Goal: Task Accomplishment & Management: Use online tool/utility

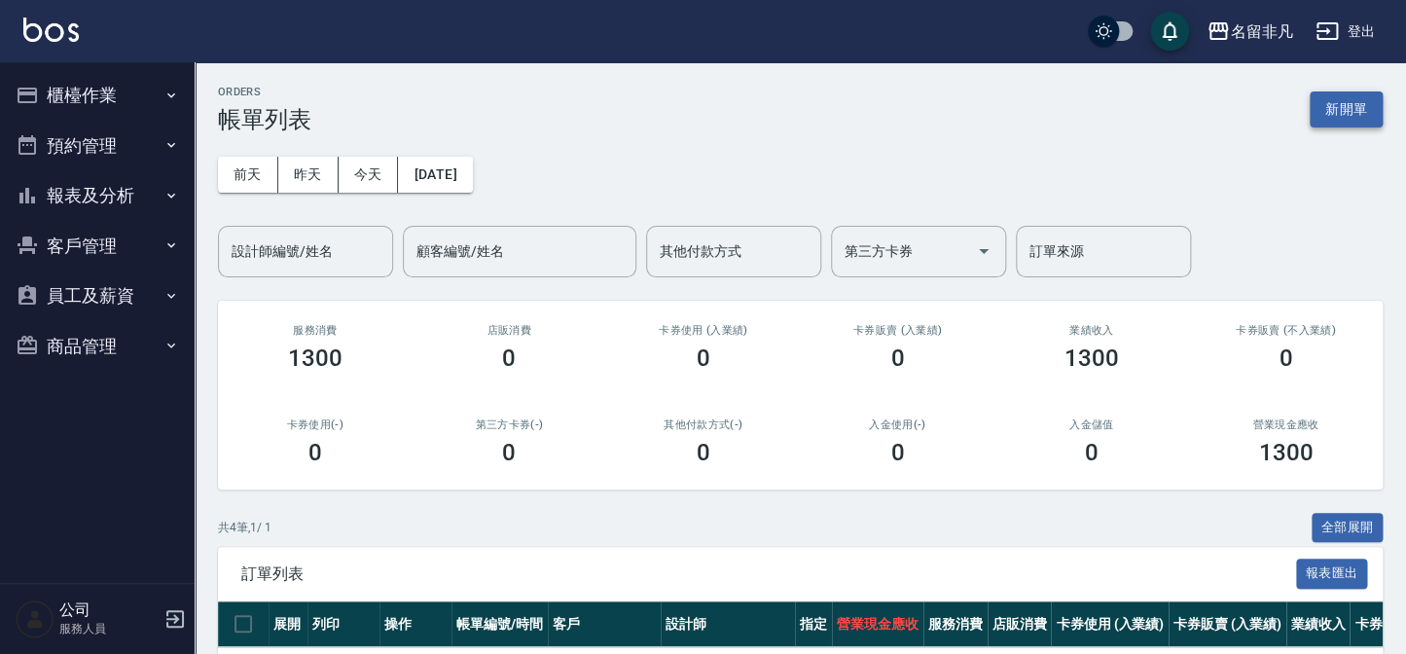
click at [1334, 100] on button "新開單" at bounding box center [1345, 109] width 73 height 36
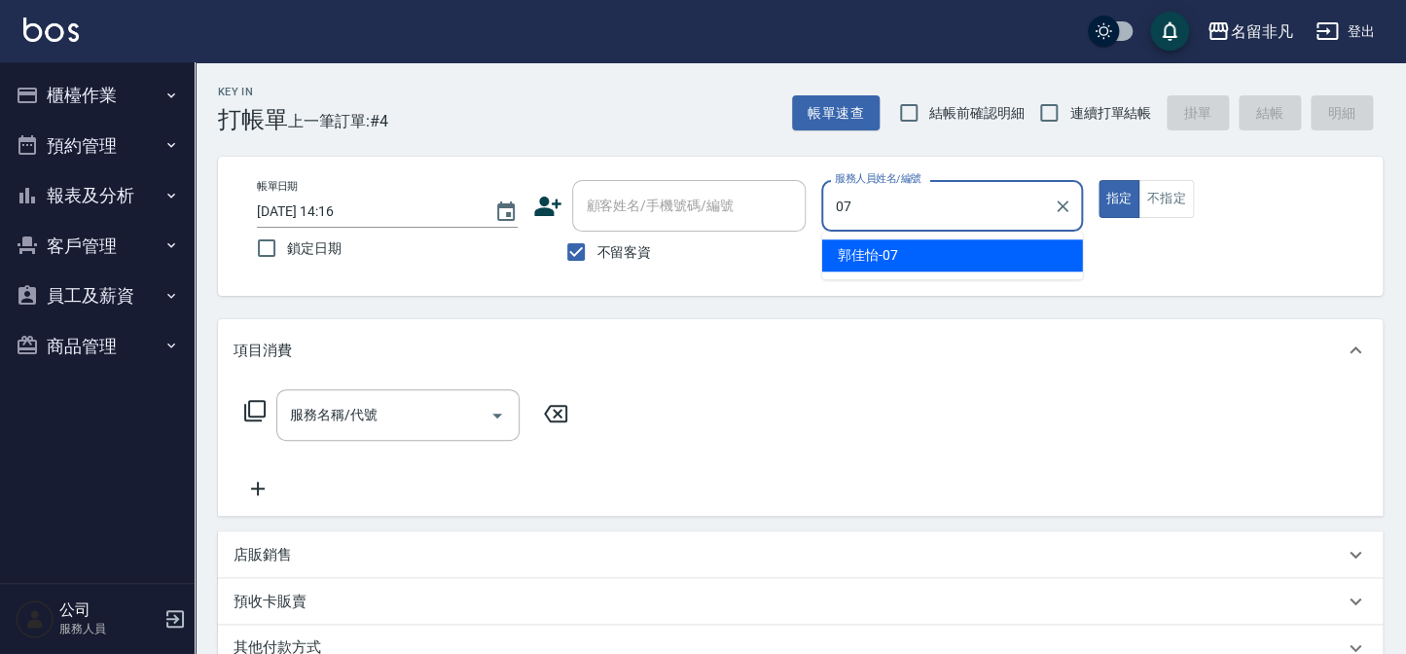
type input "07"
type button "true"
type input "[PERSON_NAME]-07"
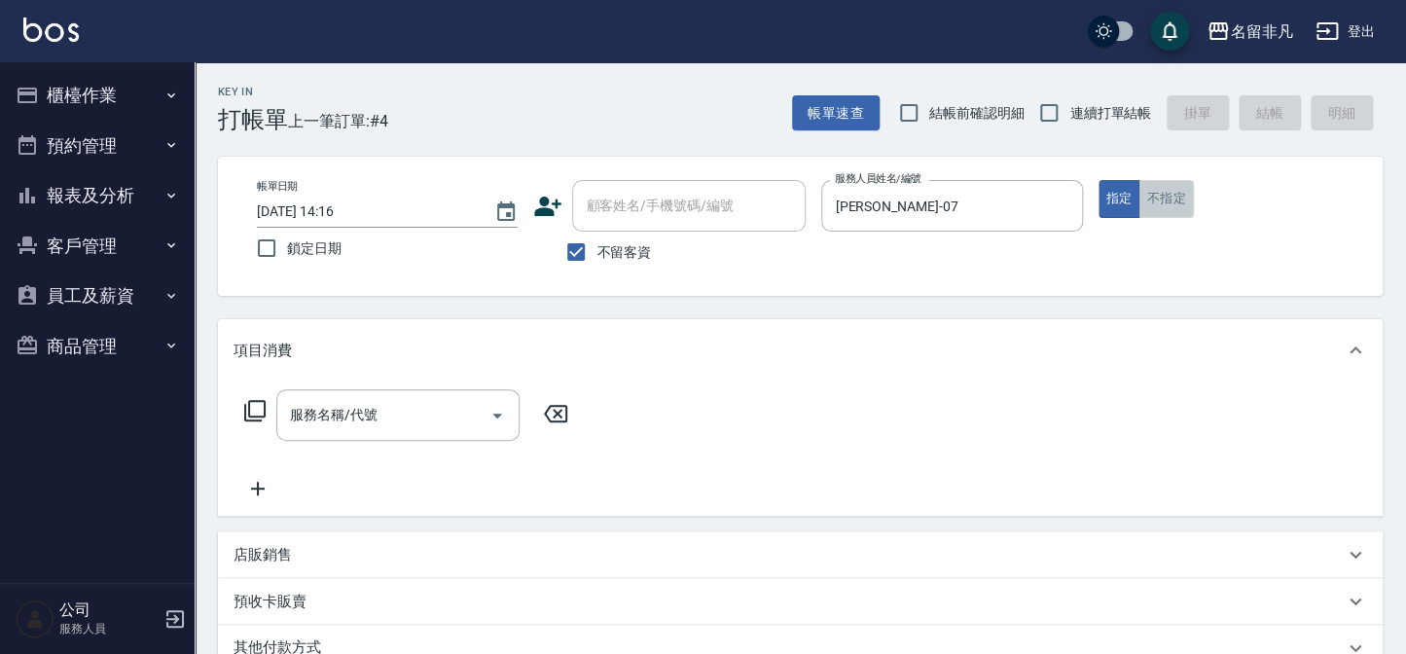
click at [1171, 195] on button "不指定" at bounding box center [1165, 199] width 54 height 38
click at [437, 406] on input "服務名稱/代號" at bounding box center [383, 415] width 196 height 34
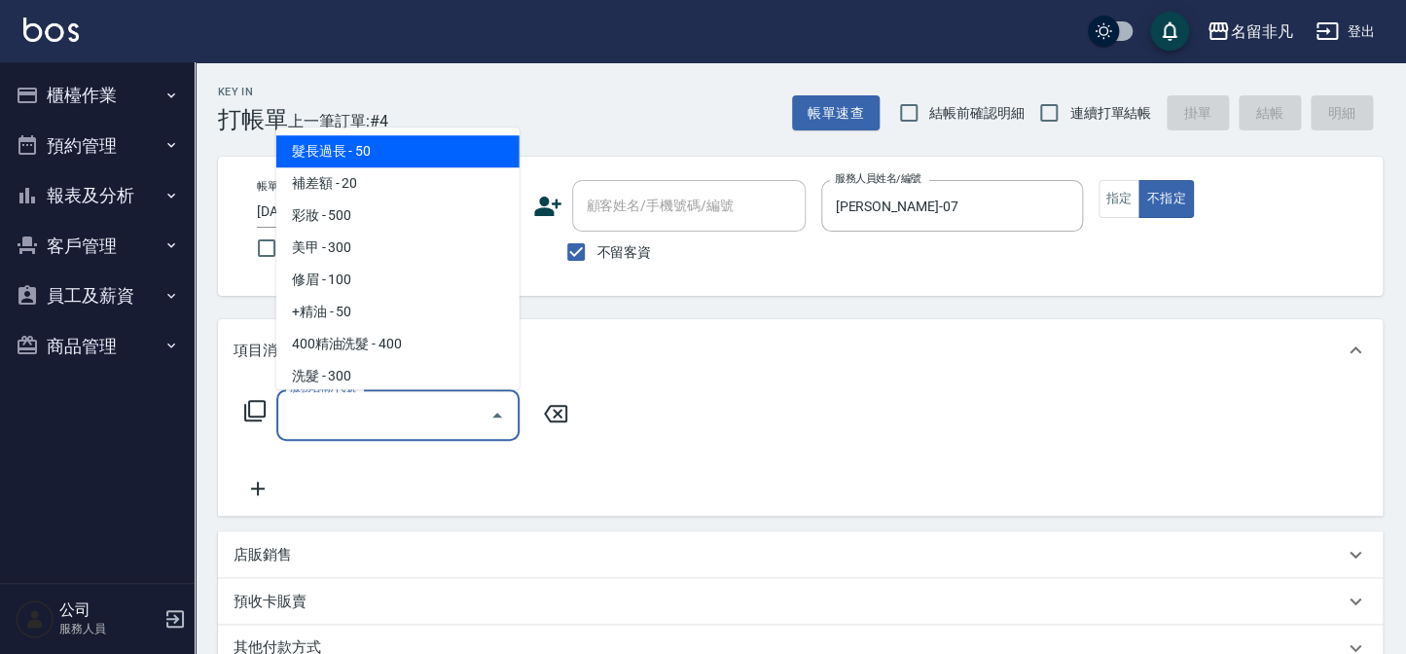
type input "0"
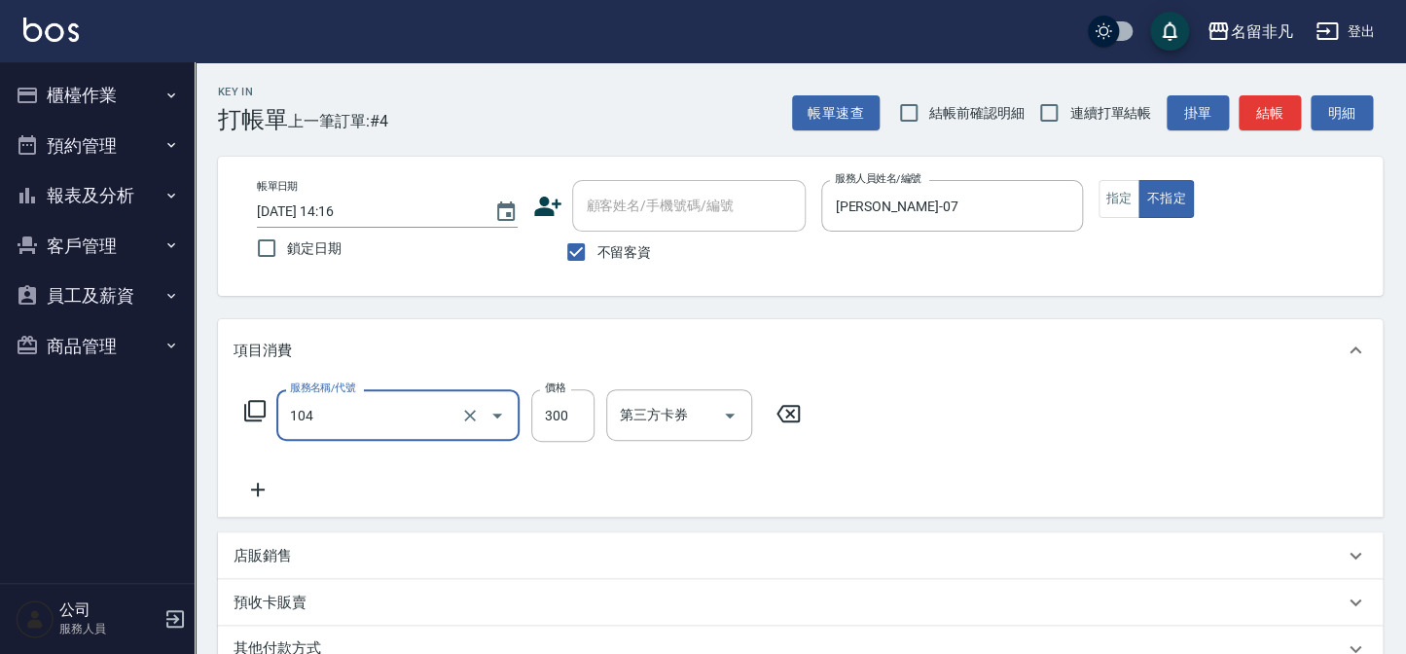
type input "洗髮(104)"
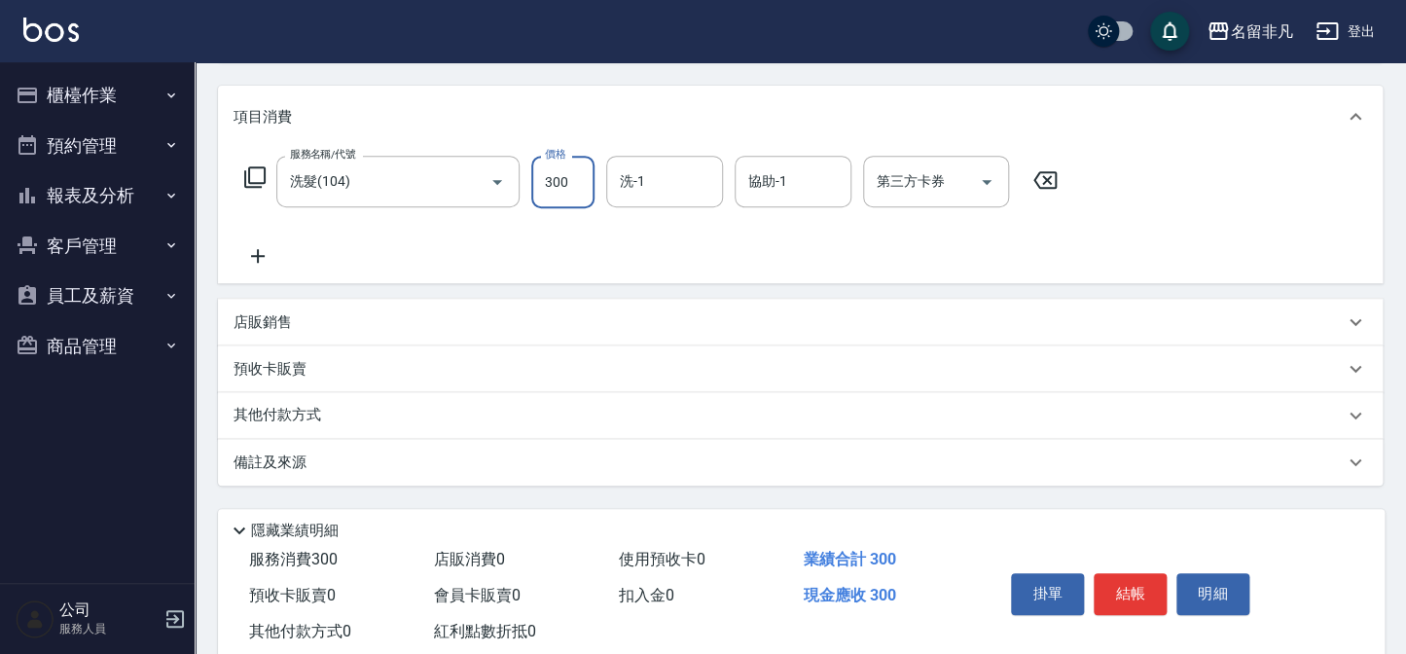
scroll to position [265, 0]
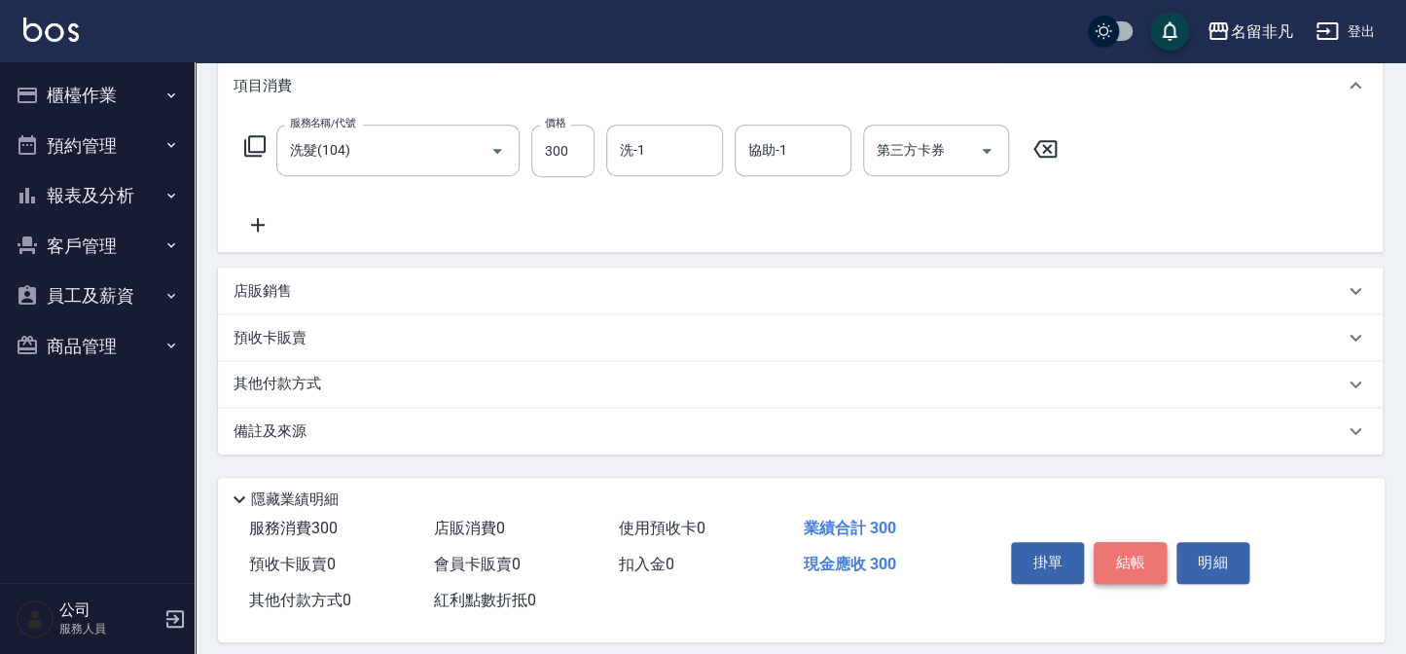
click at [1103, 568] on button "結帳" at bounding box center [1129, 562] width 73 height 41
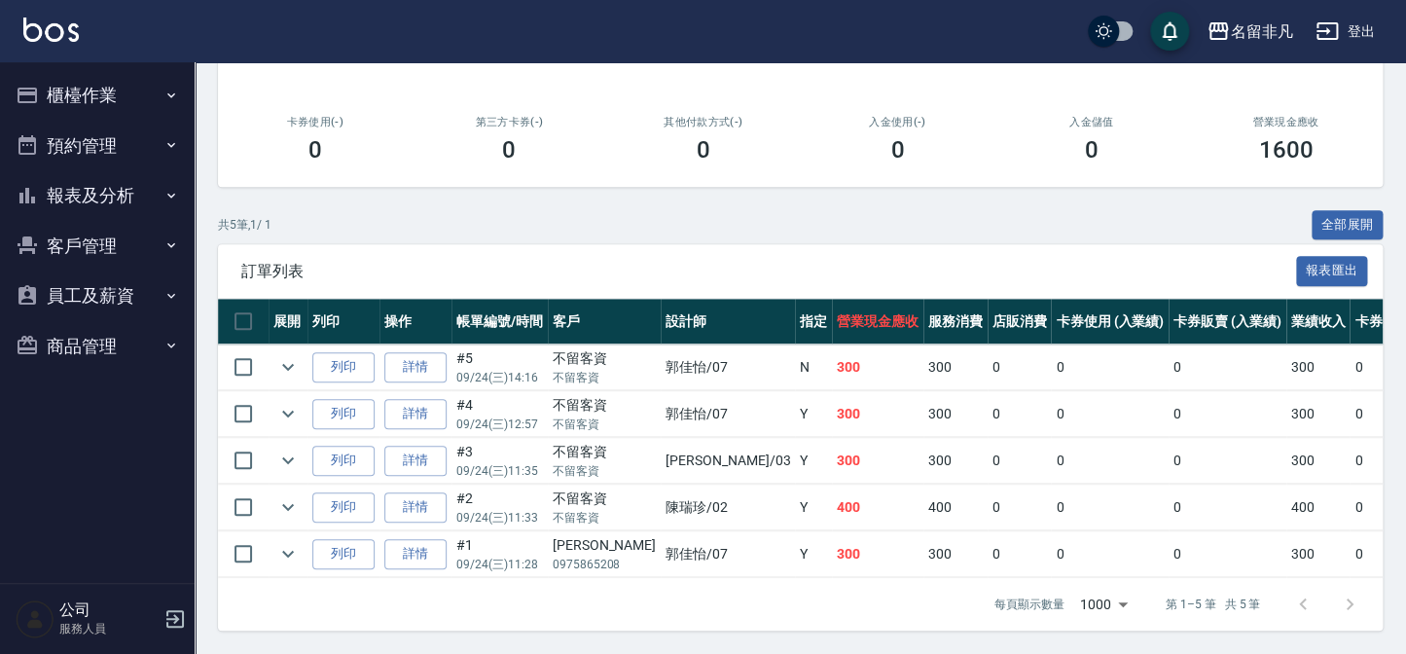
scroll to position [314, 0]
click at [367, 366] on button "列印" at bounding box center [343, 367] width 62 height 30
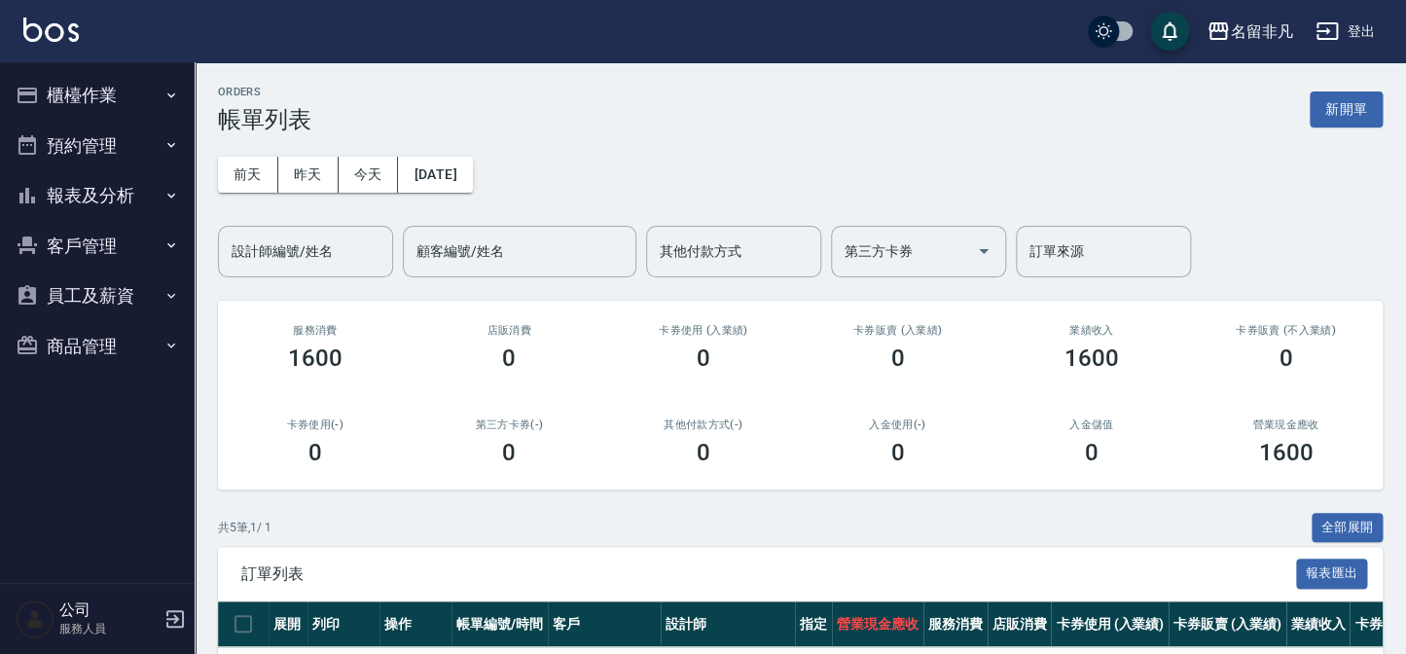
scroll to position [0, 0]
click at [1349, 104] on button "新開單" at bounding box center [1345, 109] width 73 height 36
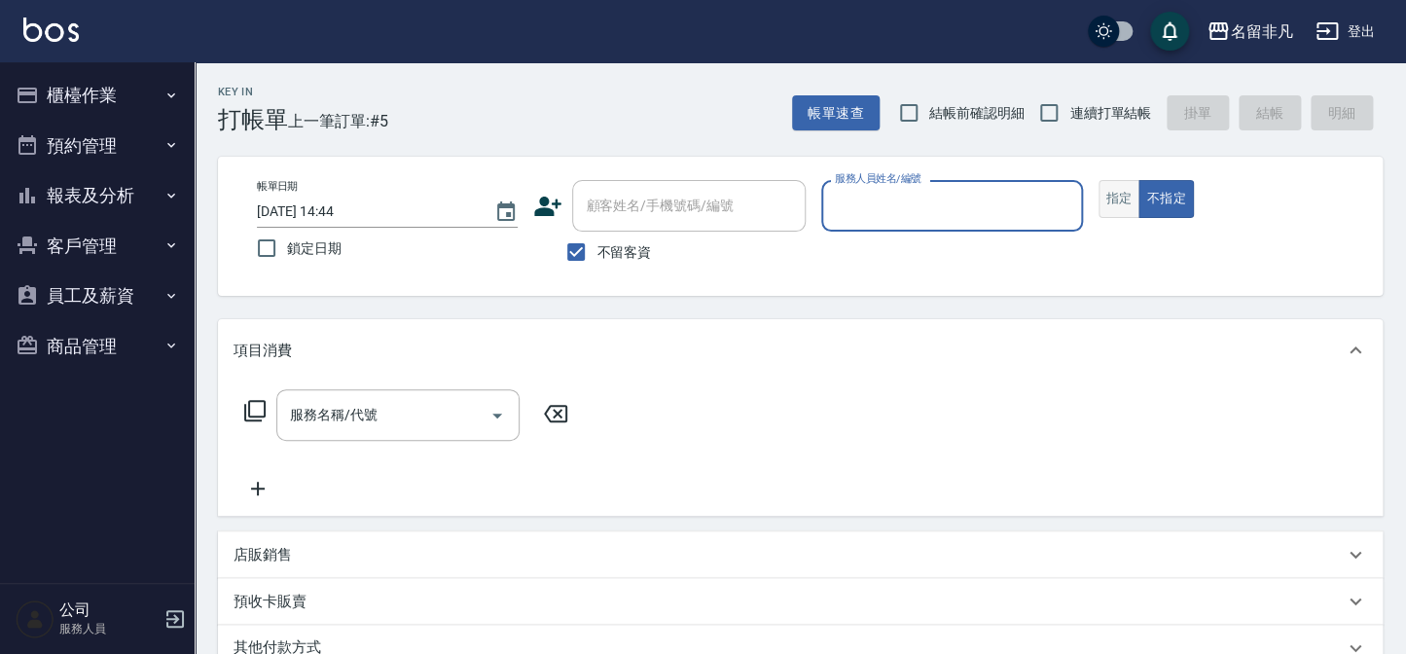
click at [1115, 187] on button "指定" at bounding box center [1119, 199] width 42 height 38
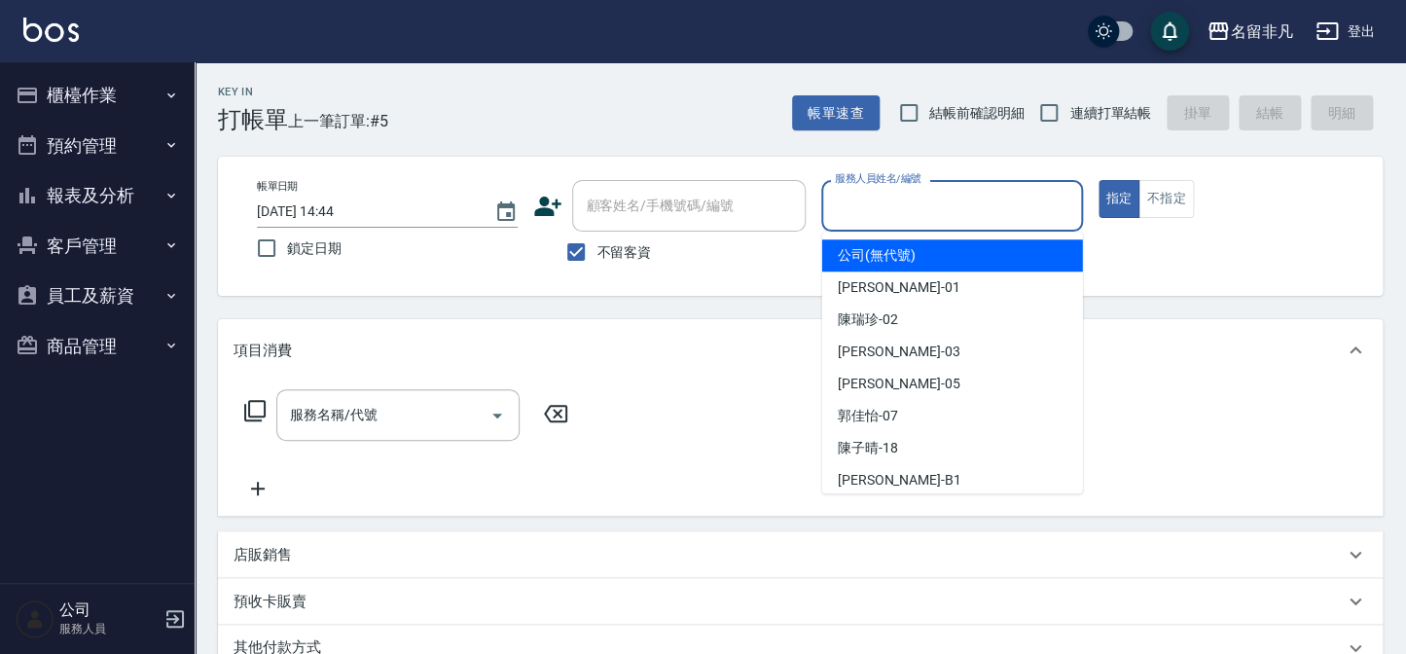
click at [934, 194] on input "服務人員姓名/編號" at bounding box center [951, 206] width 243 height 34
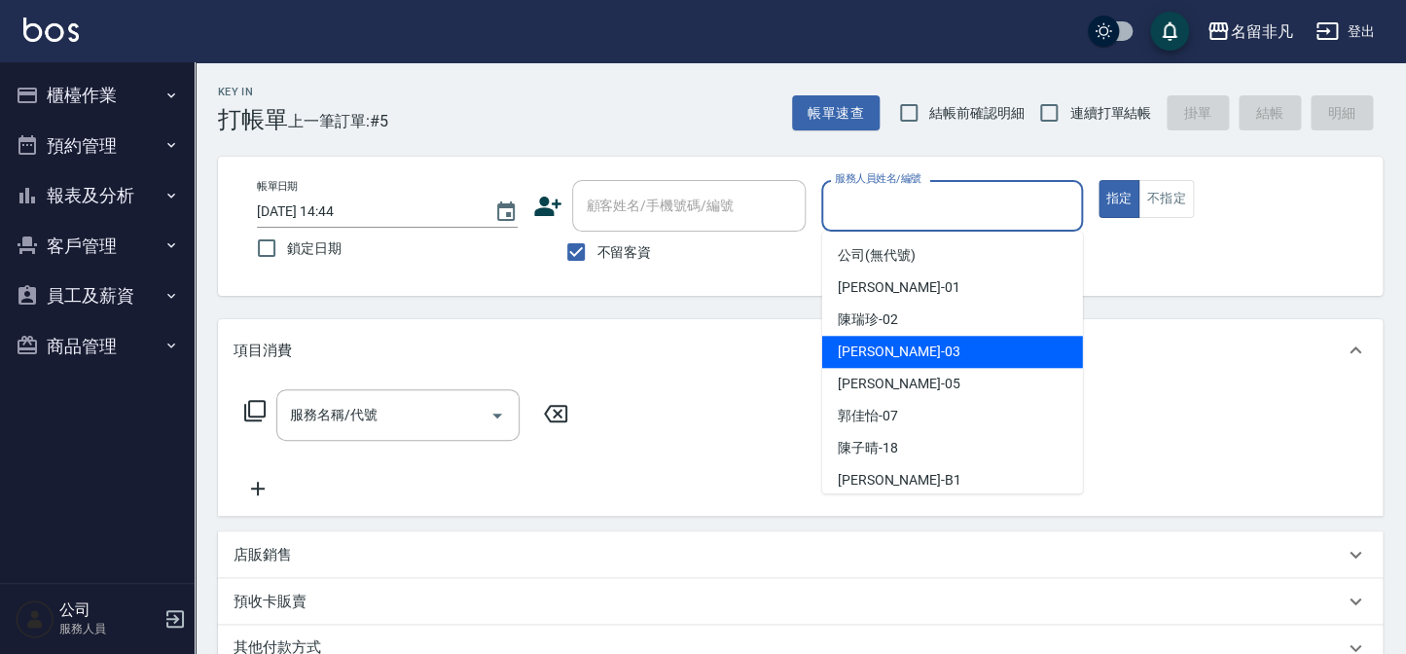
click at [949, 353] on div "[PERSON_NAME] -03" at bounding box center [952, 352] width 261 height 32
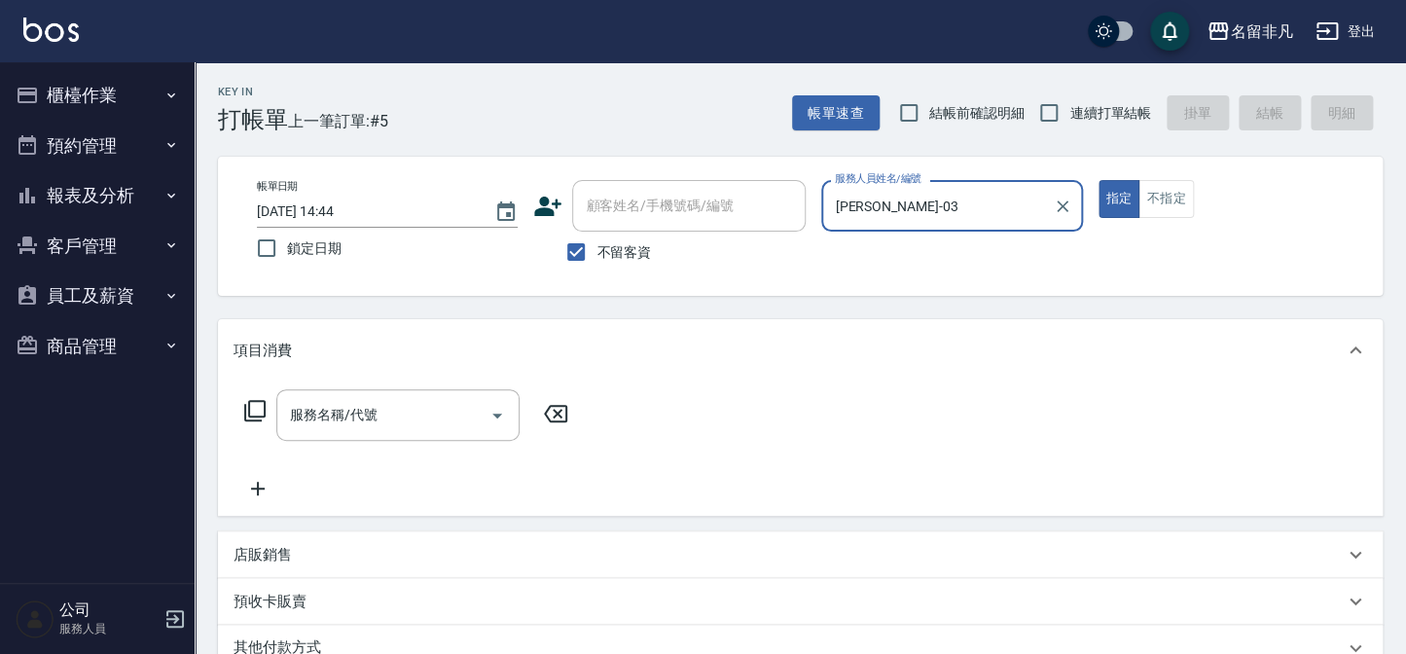
type input "[PERSON_NAME]-03"
drag, startPoint x: 1111, startPoint y: 190, endPoint x: 464, endPoint y: 278, distance: 652.9
click at [961, 192] on div "帳單日期 [DATE] 14:44 鎖定日期 顧客姓名/手機號碼/編號 顧客姓名/手機號碼/編號 不留客資 服務人員姓名/編號 [PERSON_NAME]-0…" at bounding box center [800, 226] width 1118 height 92
click at [252, 406] on icon at bounding box center [254, 410] width 23 height 23
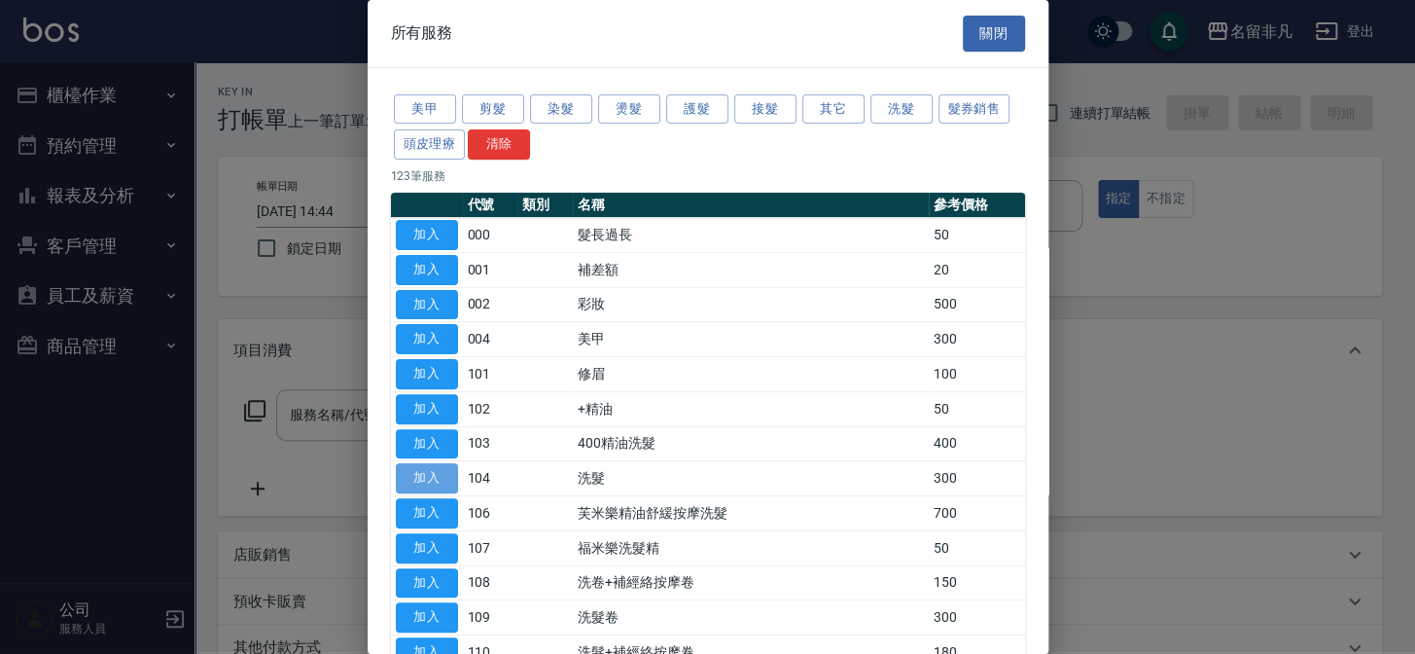
click at [426, 469] on button "加入" at bounding box center [427, 478] width 62 height 30
type input "洗髮(104)"
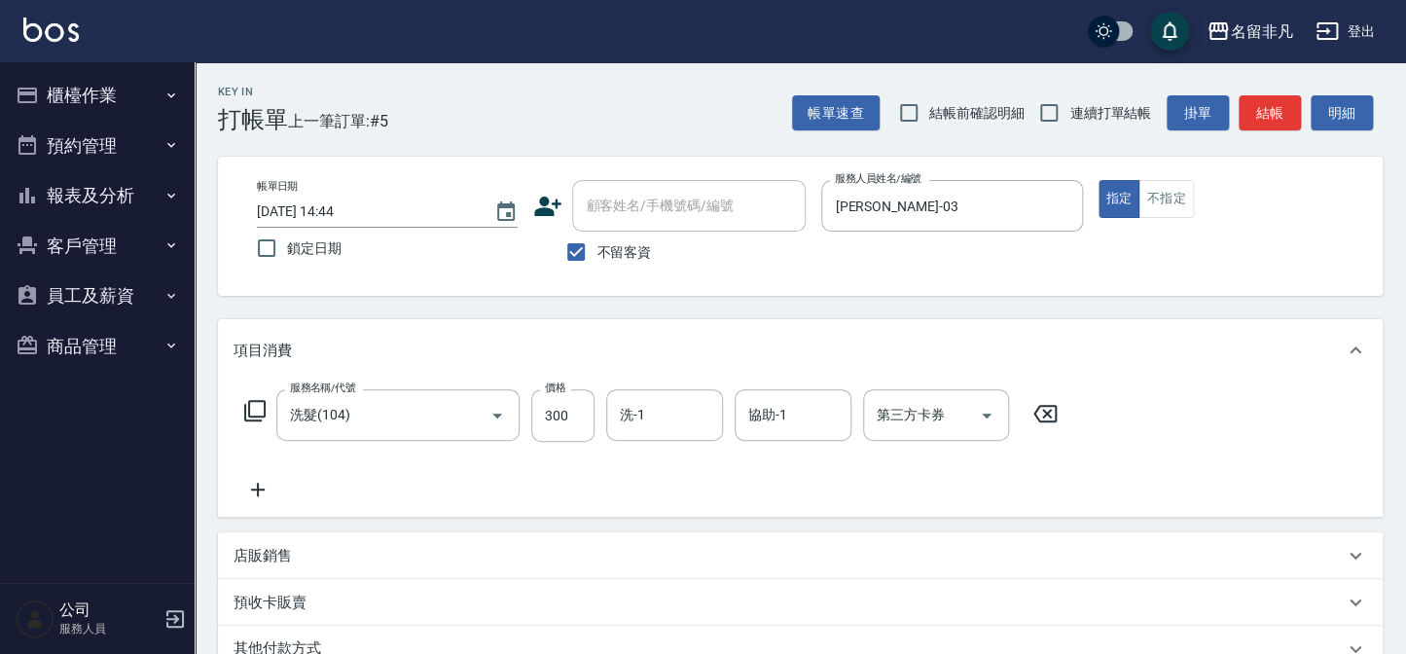
click at [253, 485] on icon at bounding box center [257, 489] width 49 height 23
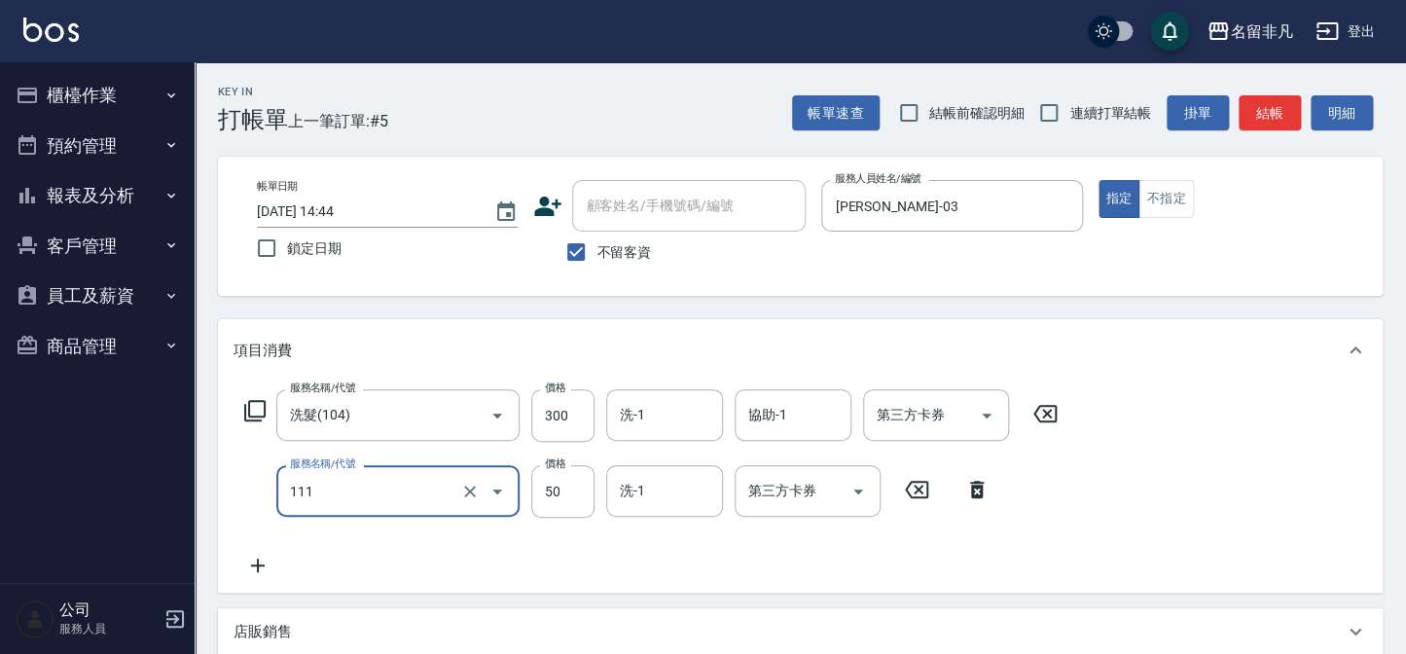
type input "上捲(111)"
click at [774, 555] on div "服務名稱/代號 洗髮(104) 服務名稱/代號 價格 300 價格 洗-1 洗-1 協助-1 協助-1 第三方卡券 第三方卡券 服務名稱/代號 上捲(111)…" at bounding box center [651, 483] width 836 height 188
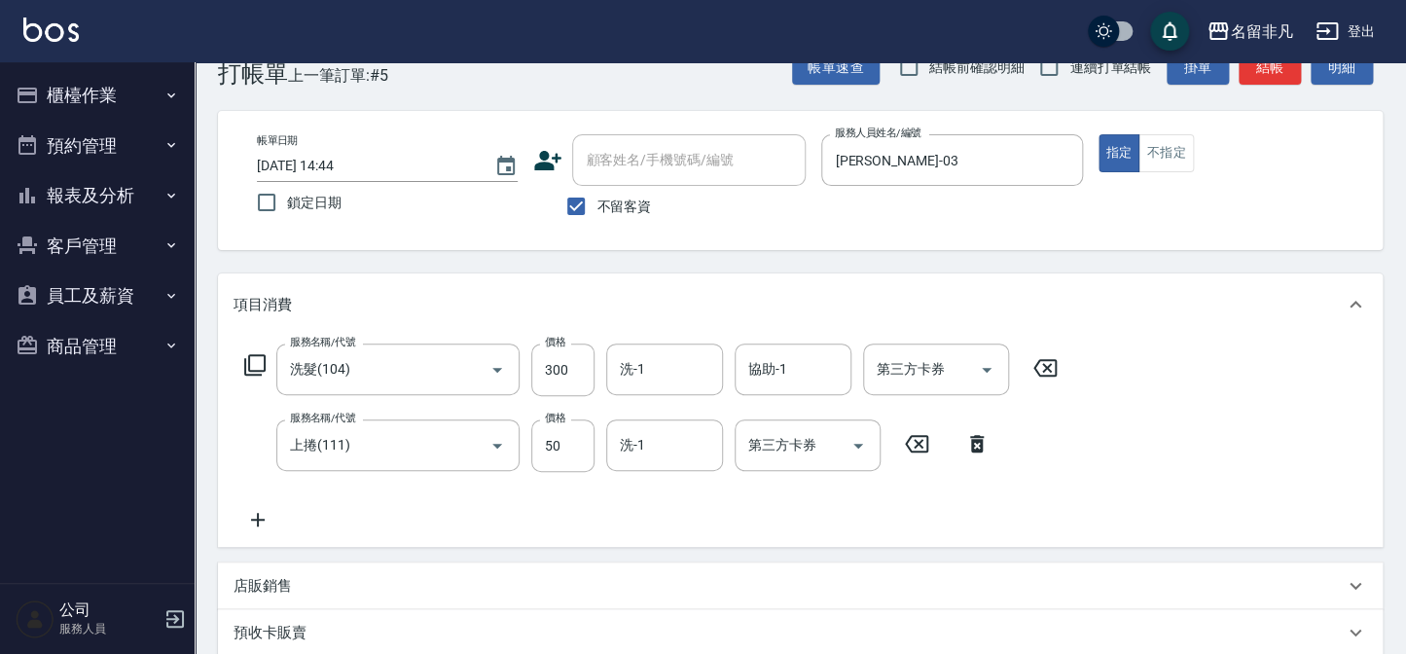
scroll to position [3, 0]
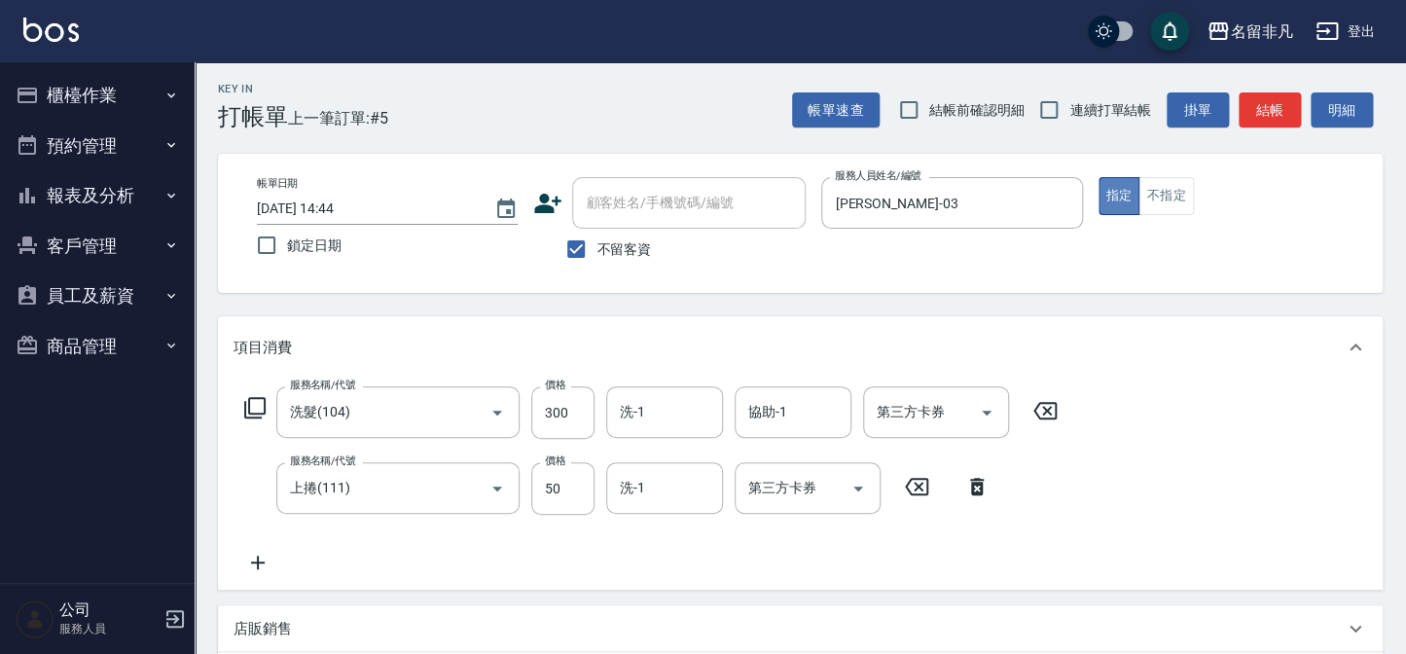
click at [1121, 194] on button "指定" at bounding box center [1119, 196] width 42 height 38
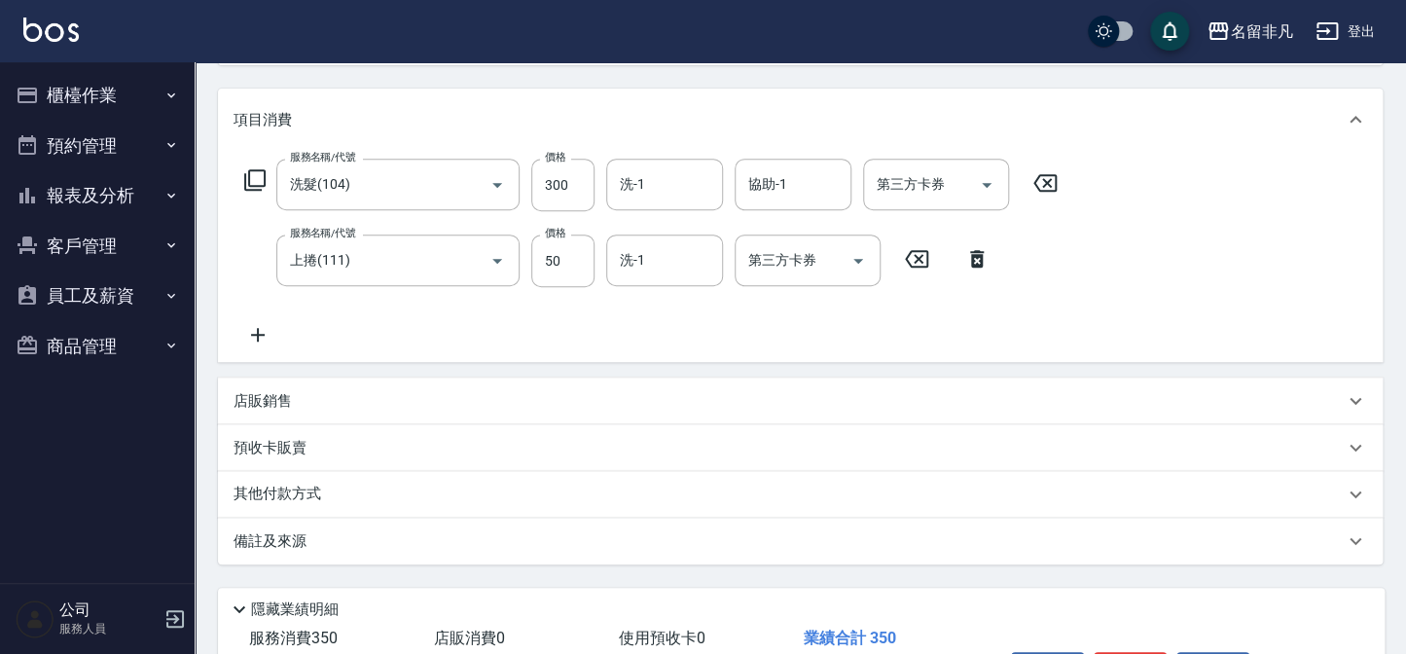
scroll to position [357, 0]
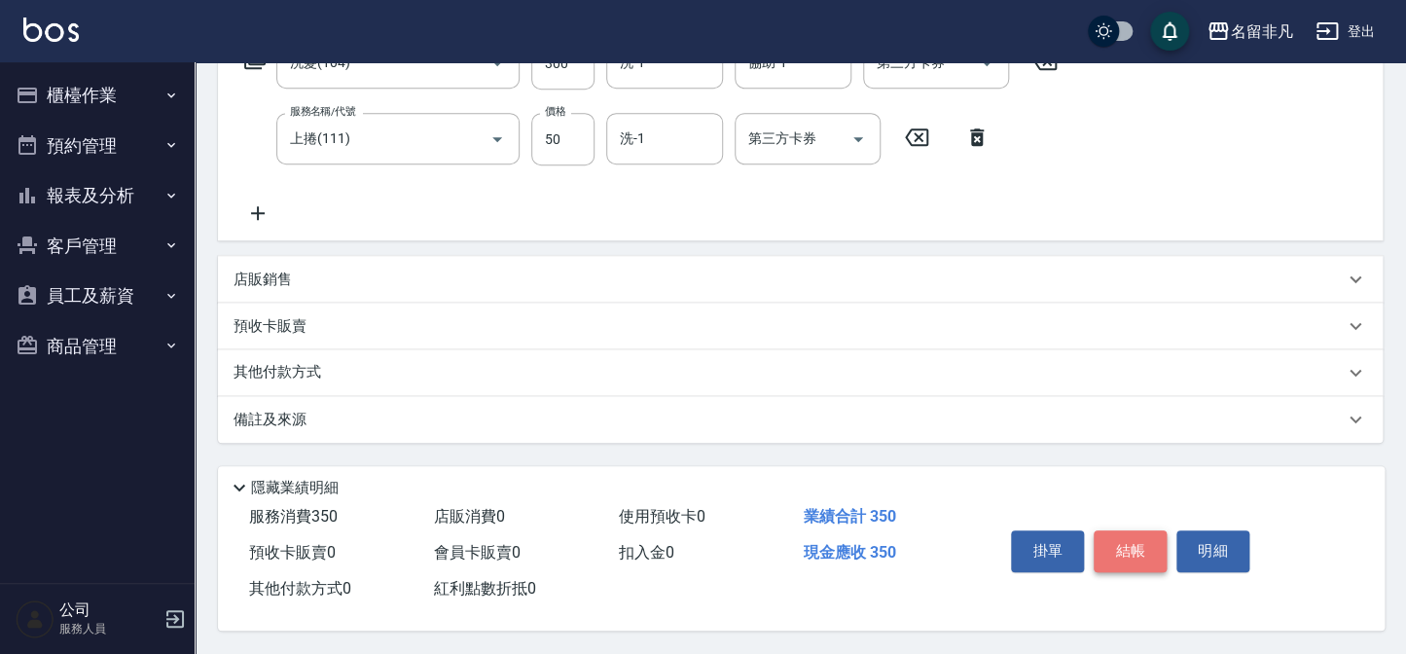
click at [1143, 543] on button "結帳" at bounding box center [1129, 550] width 73 height 41
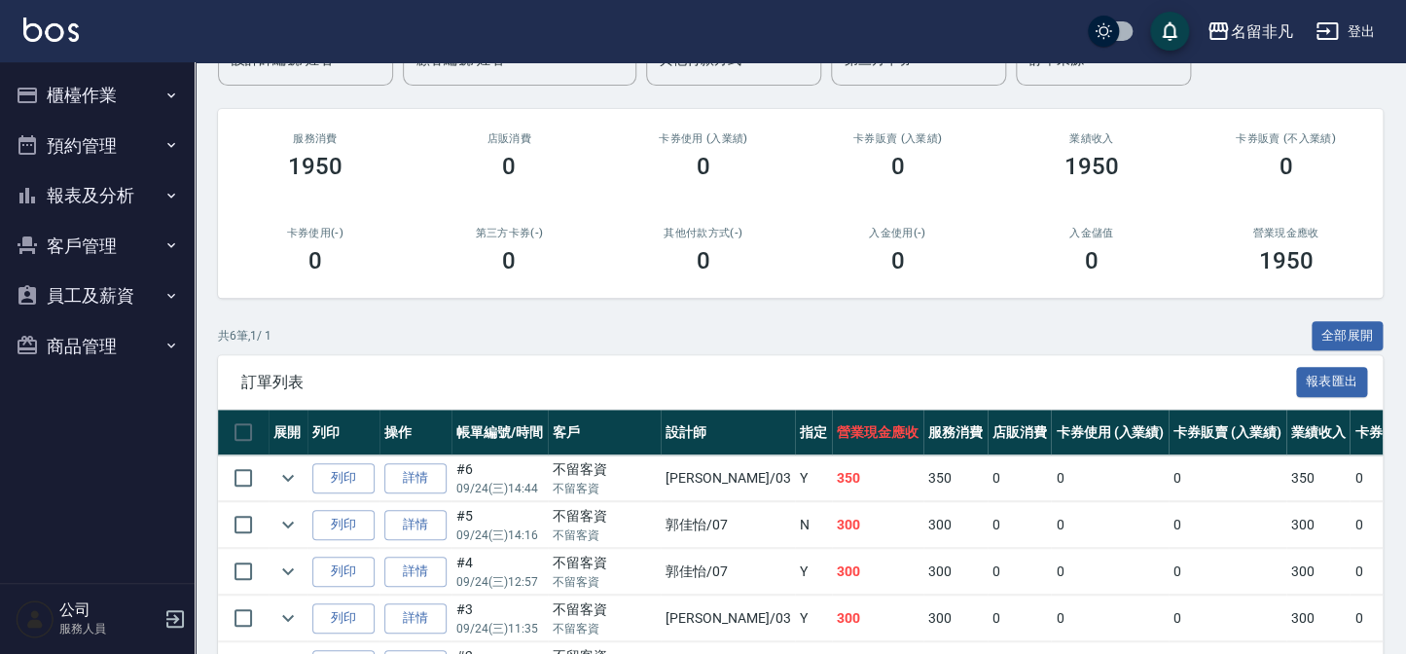
scroll to position [265, 0]
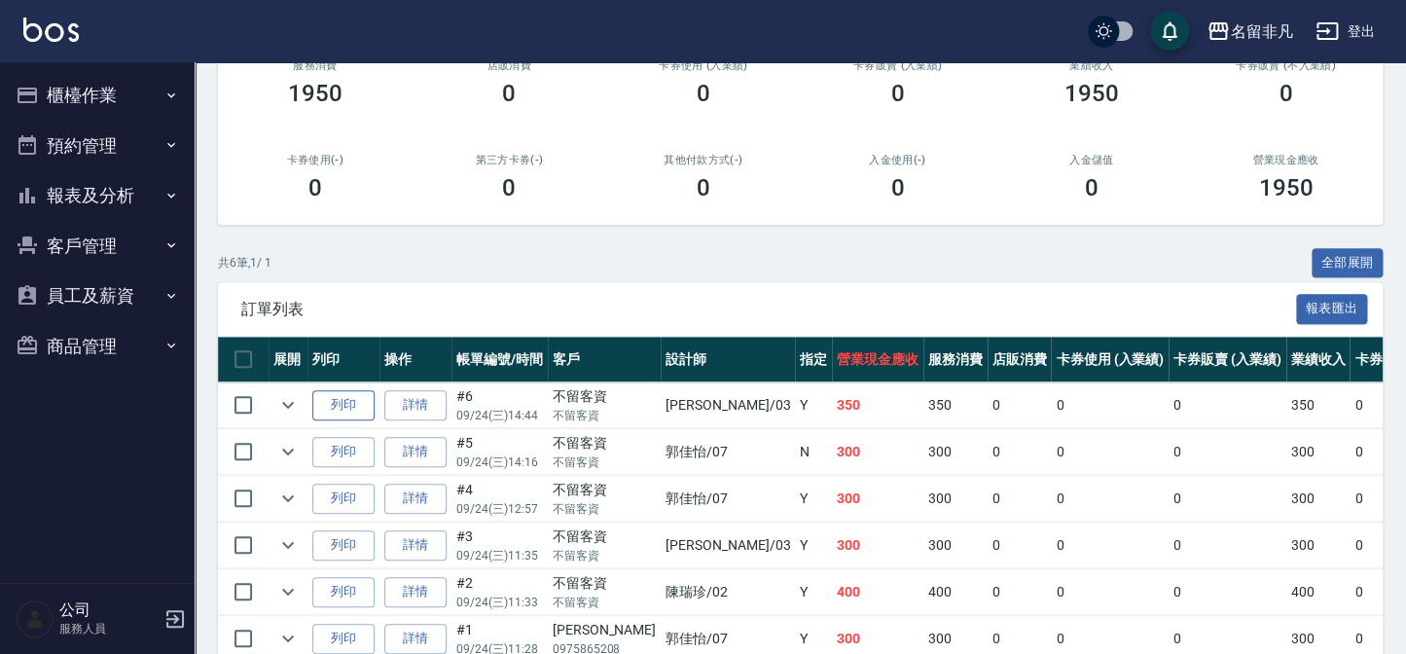
click at [335, 400] on button "列印" at bounding box center [343, 405] width 62 height 30
